Goal: Find specific page/section: Find specific page/section

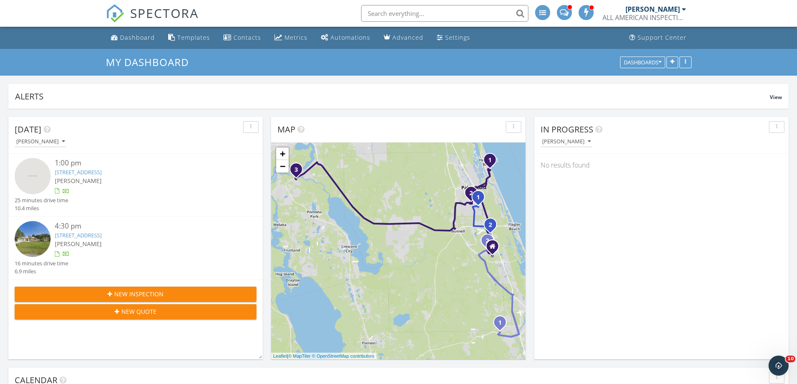
click at [412, 13] on input "text" at bounding box center [444, 13] width 167 height 17
click at [485, 9] on input "text" at bounding box center [444, 13] width 167 height 17
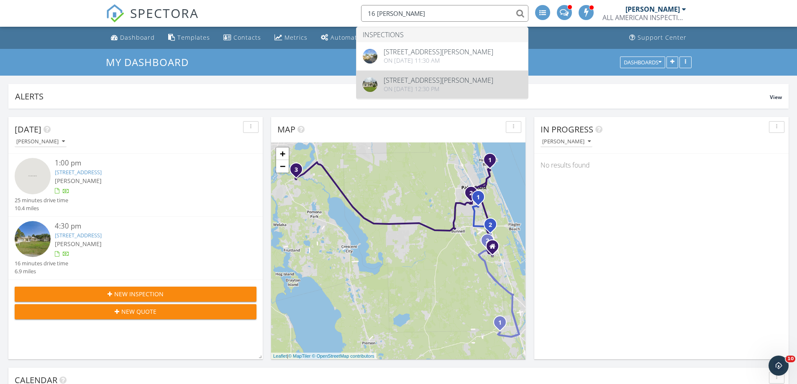
type input "16 WHITT"
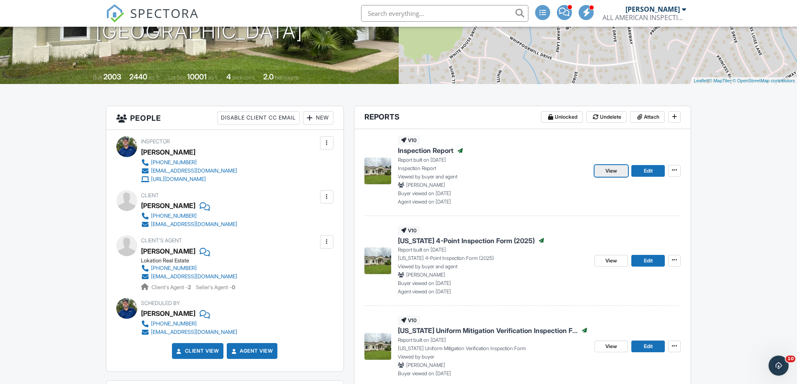
click at [612, 171] on span "View" at bounding box center [611, 171] width 12 height 8
click at [604, 170] on link "View" at bounding box center [610, 171] width 33 height 12
